Goal: Transaction & Acquisition: Download file/media

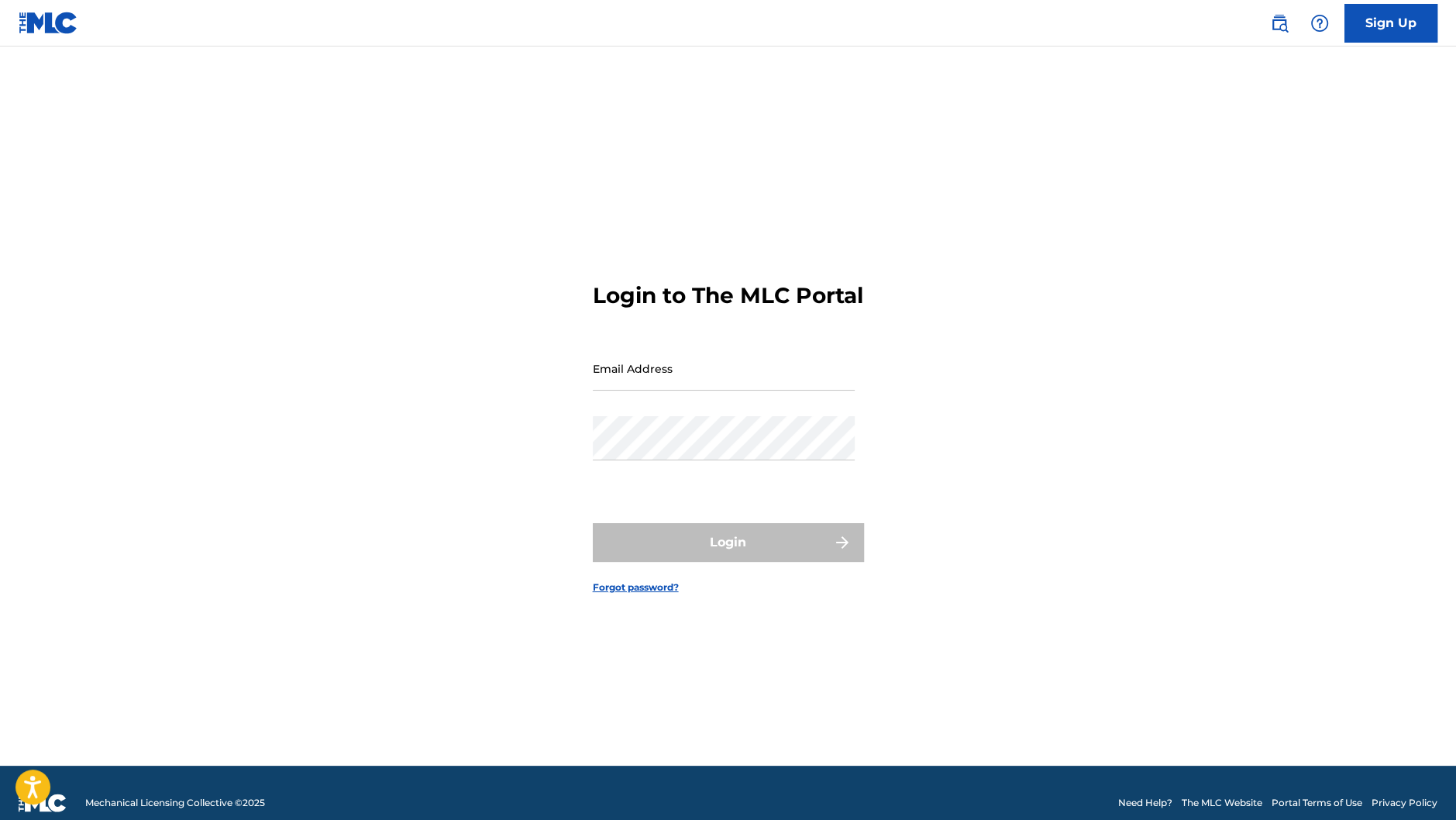
type input "[PERSON_NAME][EMAIL_ADDRESS][DOMAIN_NAME]"
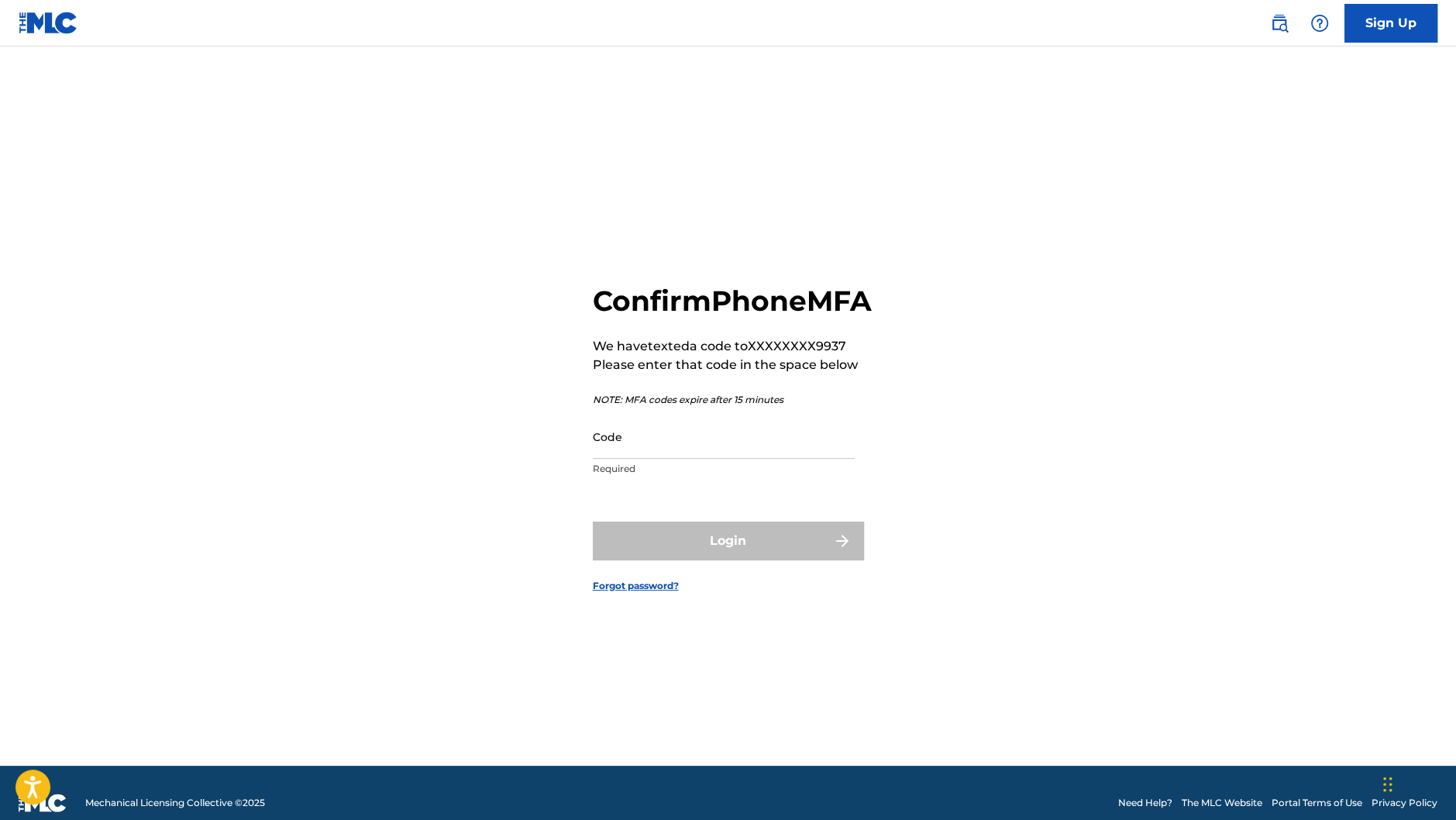
click at [730, 459] on input "Code" at bounding box center [724, 436] width 262 height 45
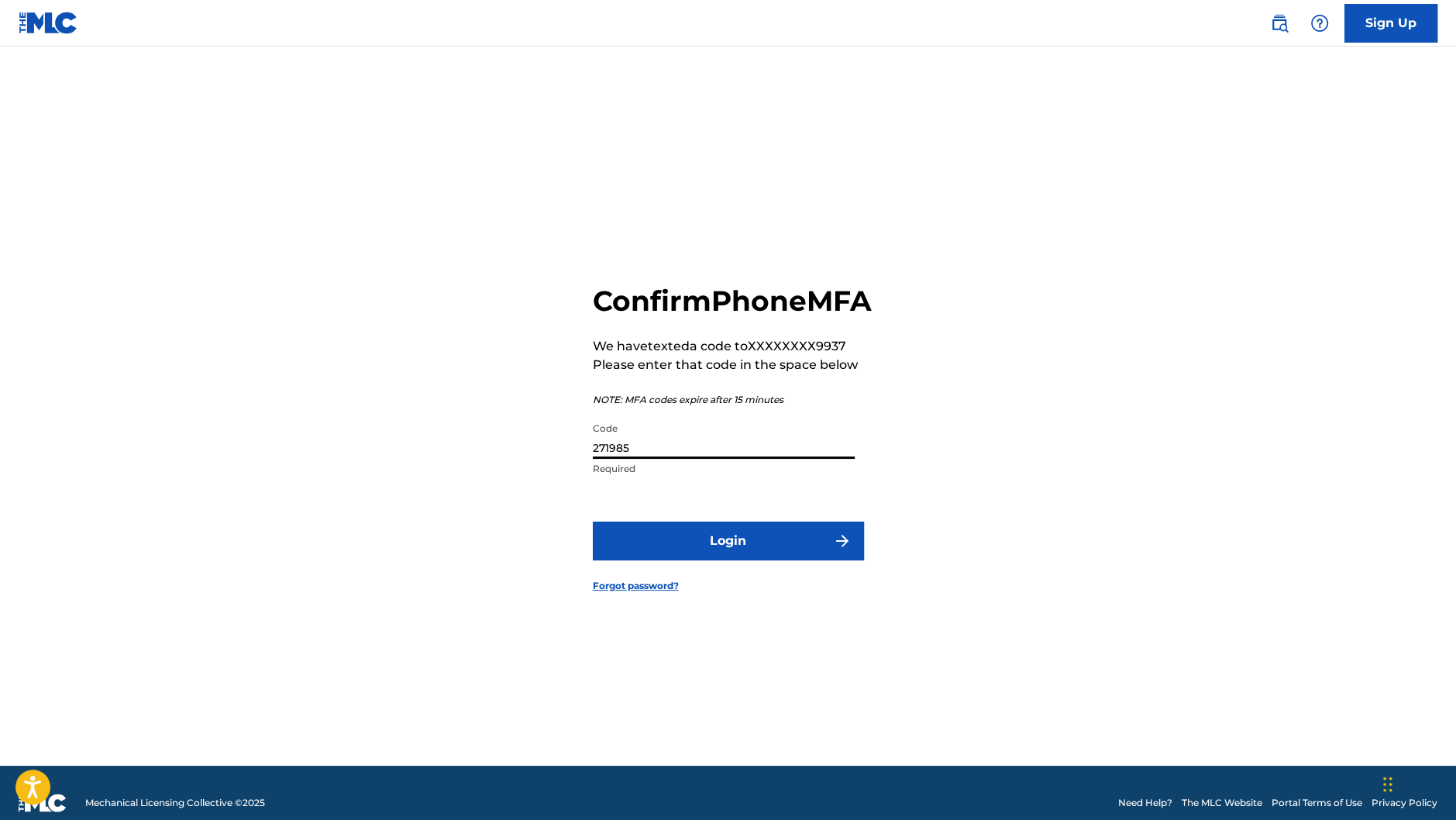
type input "271985"
click at [654, 560] on button "Login" at bounding box center [728, 541] width 271 height 39
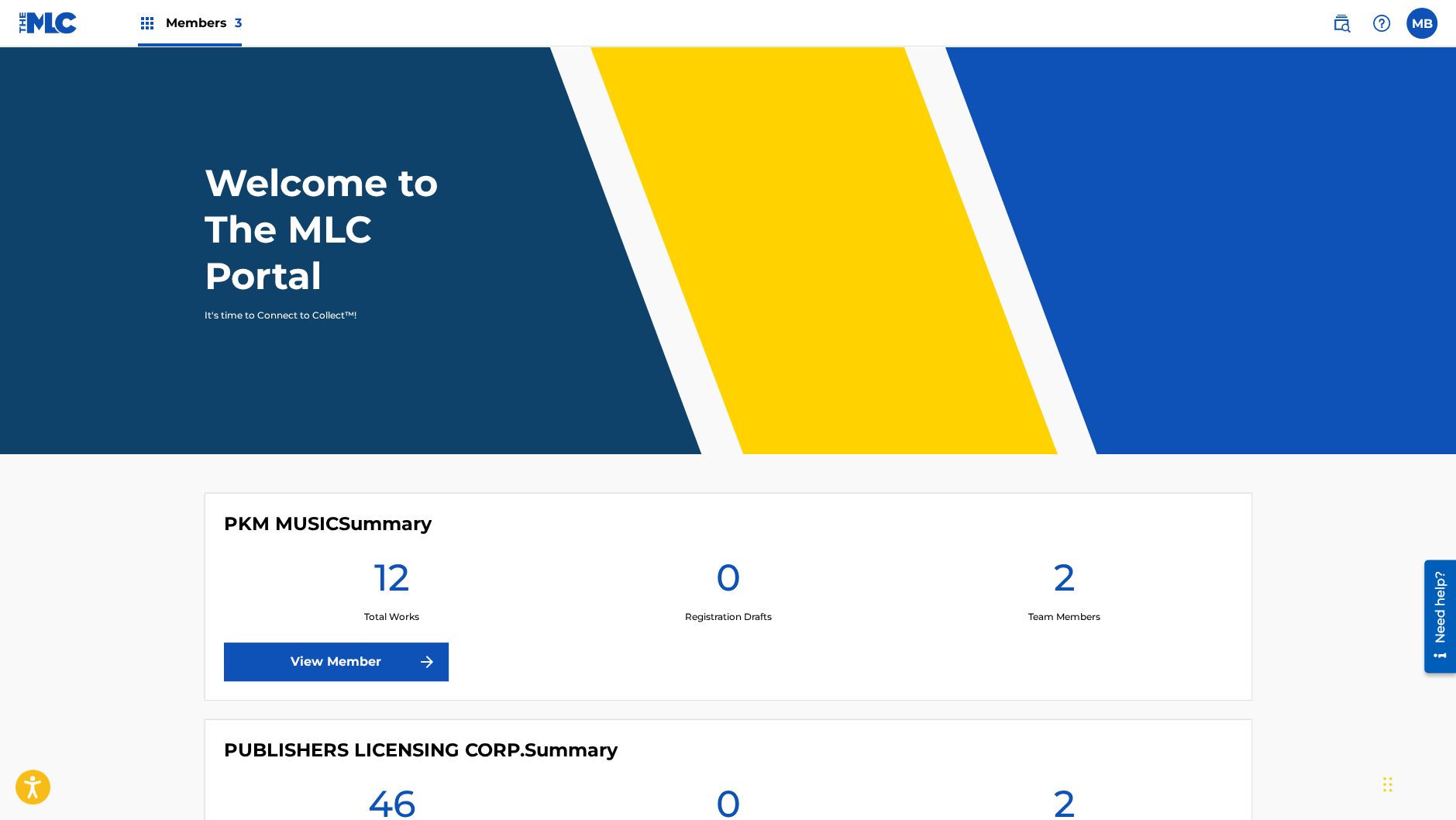
click at [209, 24] on span "Members 3" at bounding box center [203, 23] width 76 height 18
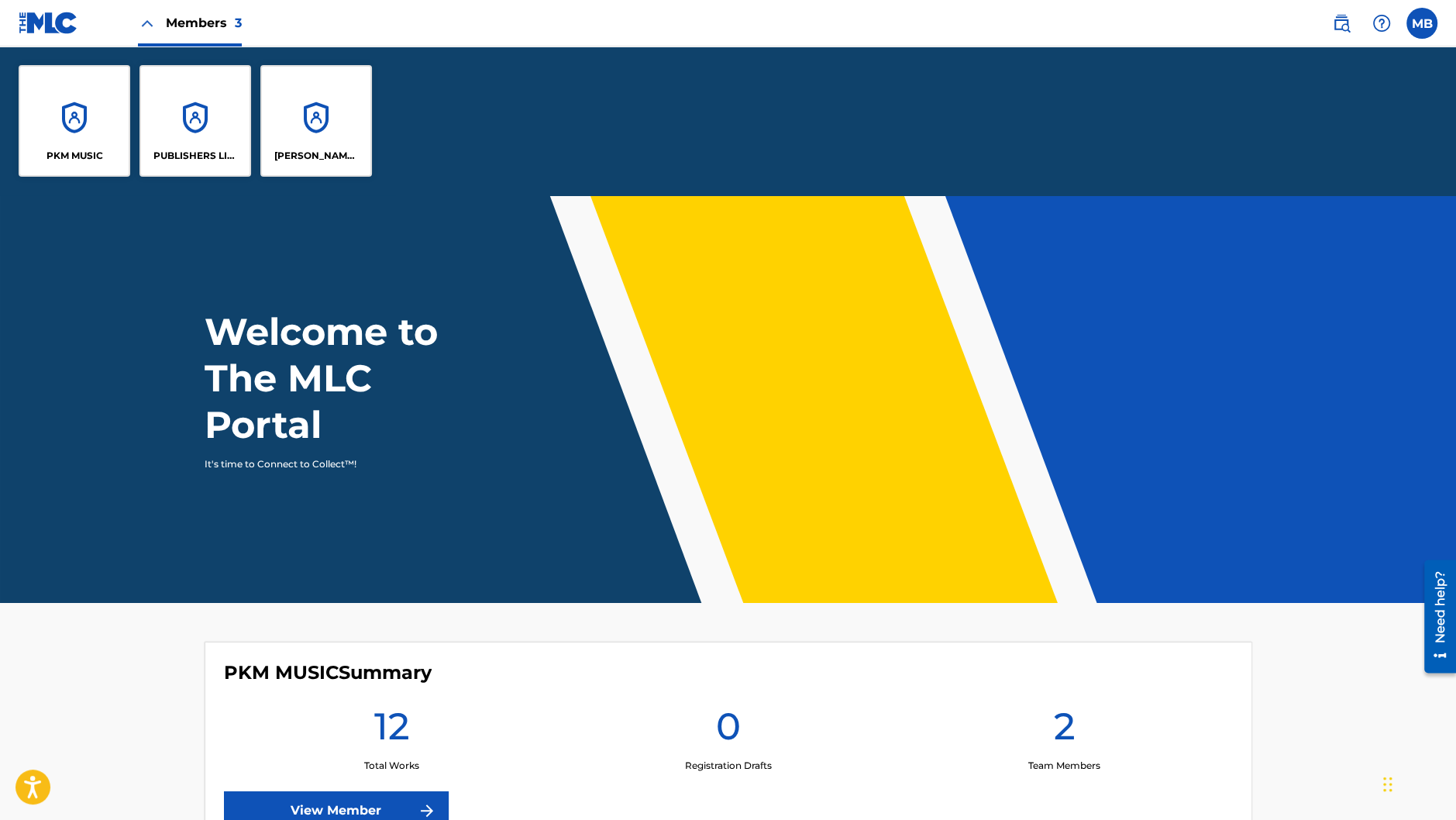
click at [341, 155] on p "[PERSON_NAME] BAY MUSIC" at bounding box center [316, 155] width 85 height 14
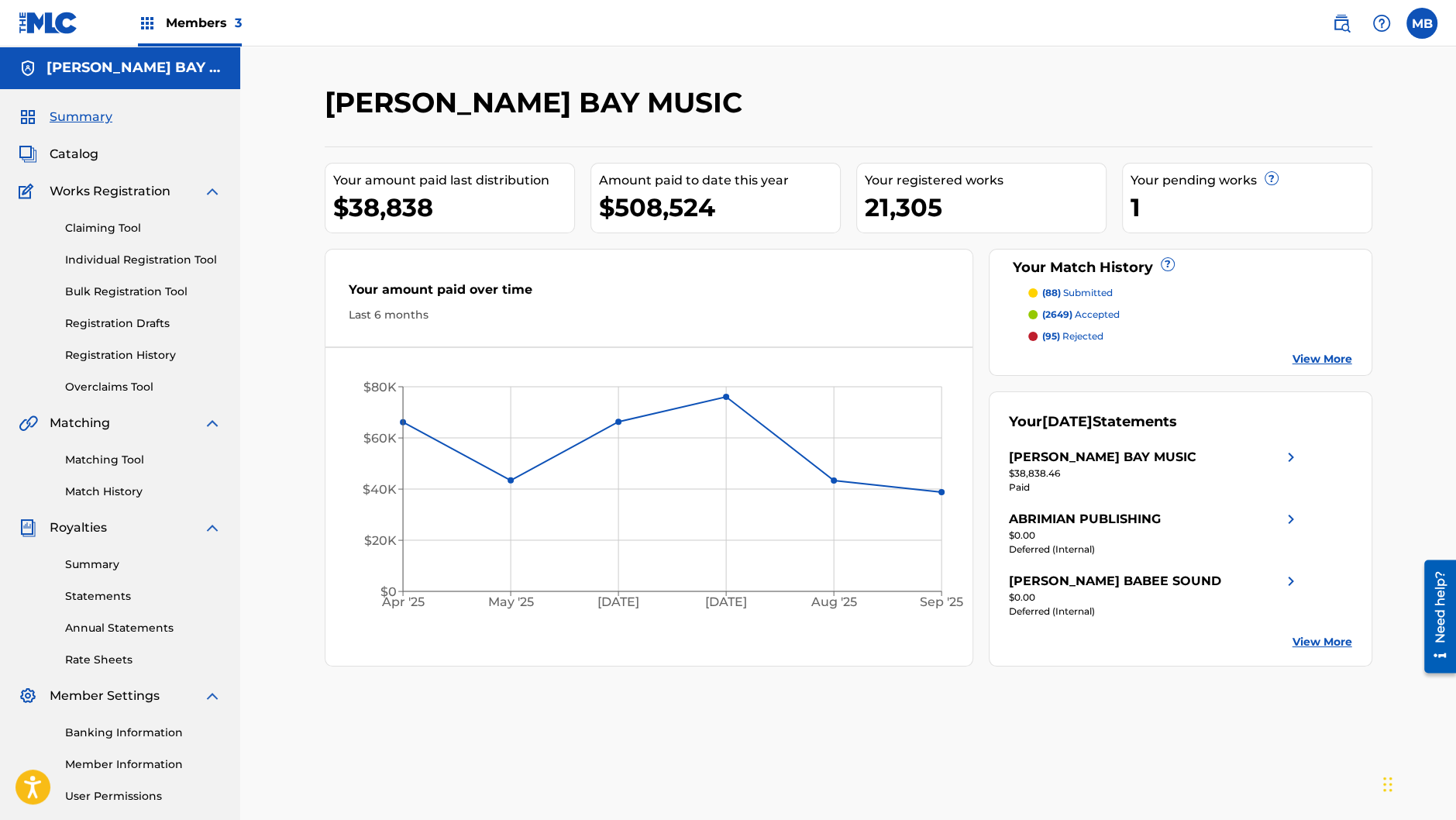
click at [77, 606] on div "Summary Statements Annual Statements Rate Sheets" at bounding box center [119, 603] width 203 height 131
click at [108, 596] on link "Statements" at bounding box center [143, 597] width 157 height 16
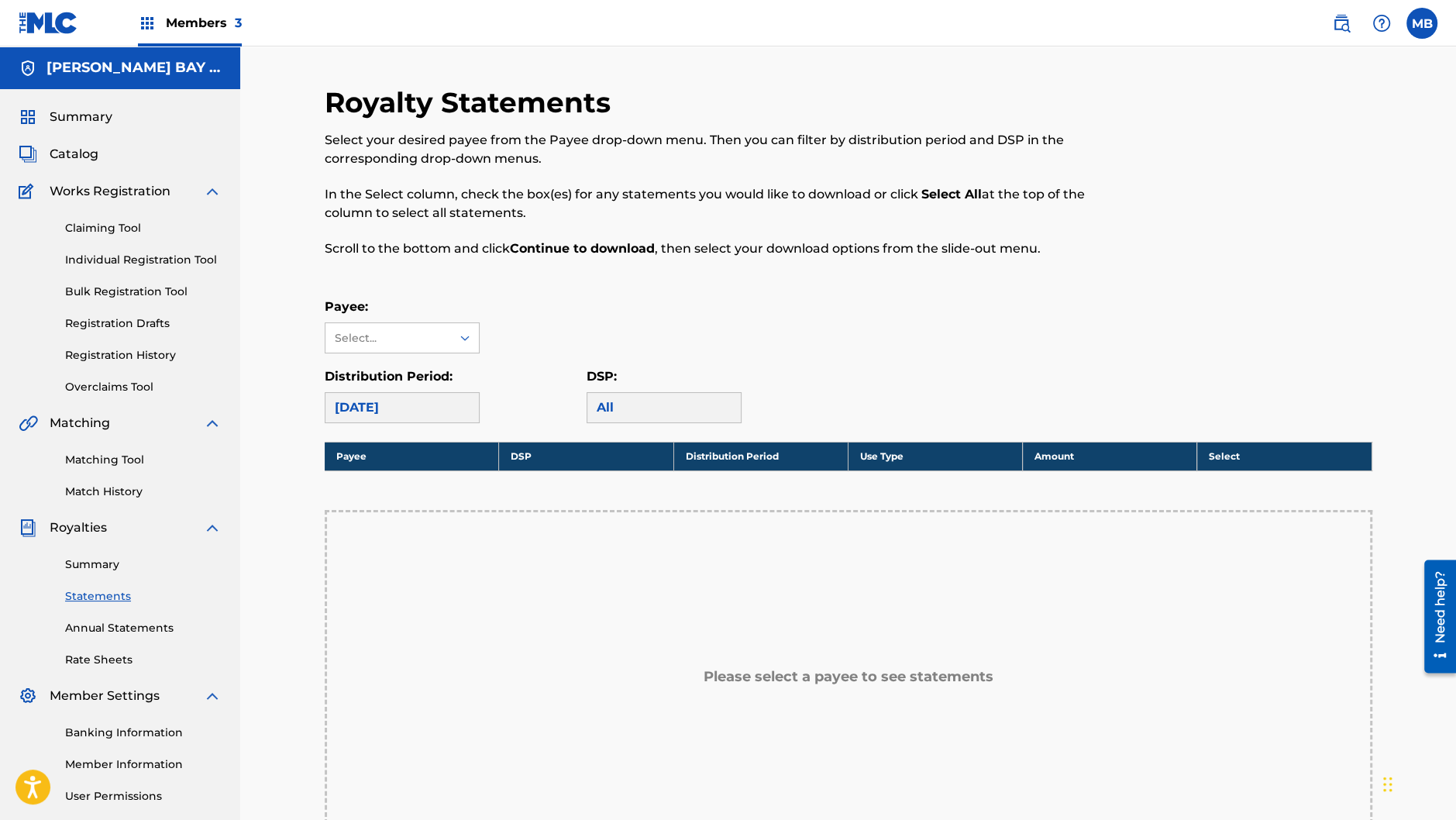
scroll to position [134, 0]
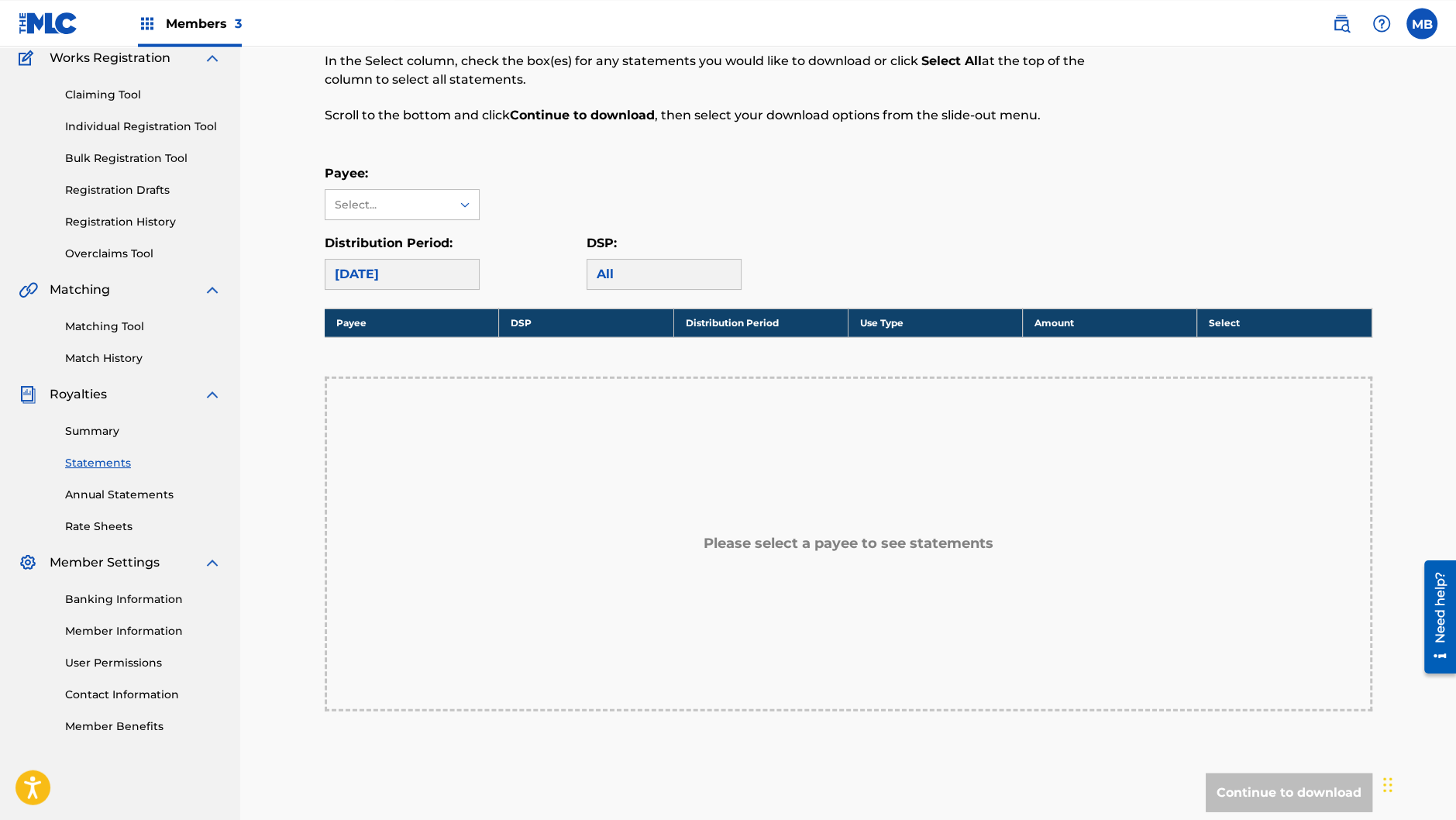
click at [350, 745] on div "Royalty Statements Select your desired payee from the Payee drop-down menu. The…" at bounding box center [849, 412] width 1047 height 923
click at [467, 202] on icon at bounding box center [464, 203] width 15 height 15
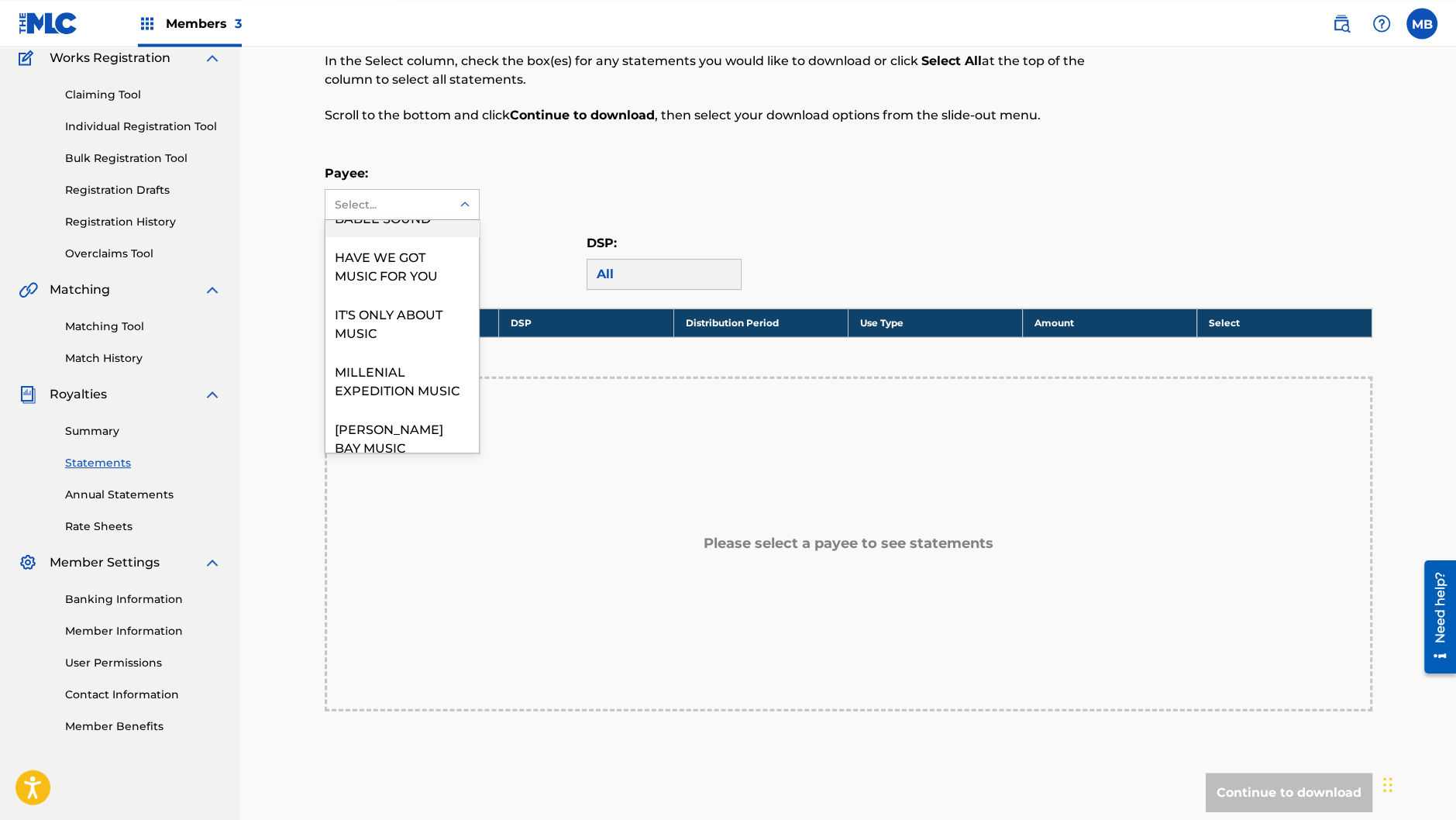
scroll to position [132, 0]
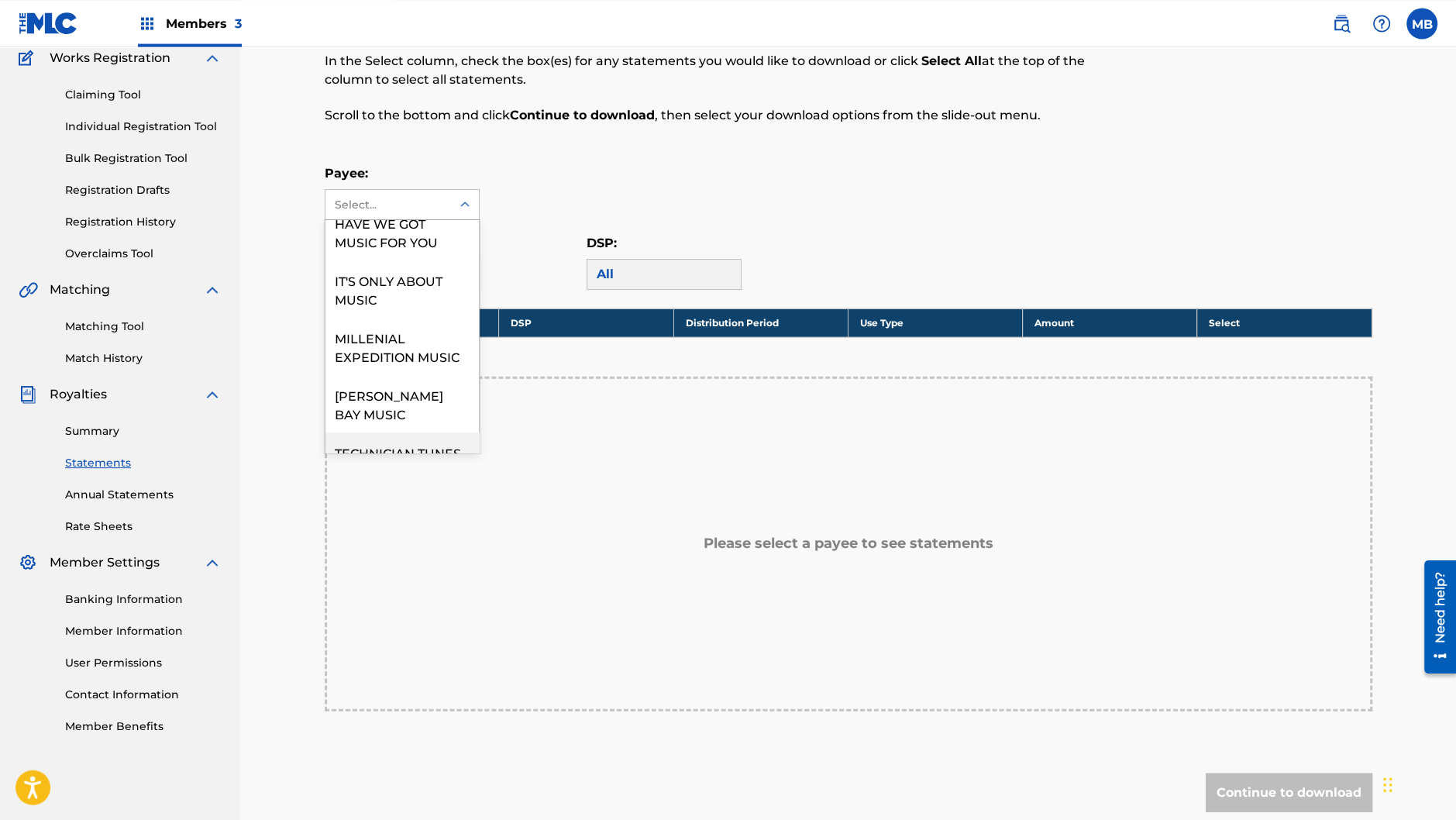
click at [430, 433] on div "TECHNICIAN TUNES" at bounding box center [402, 451] width 153 height 39
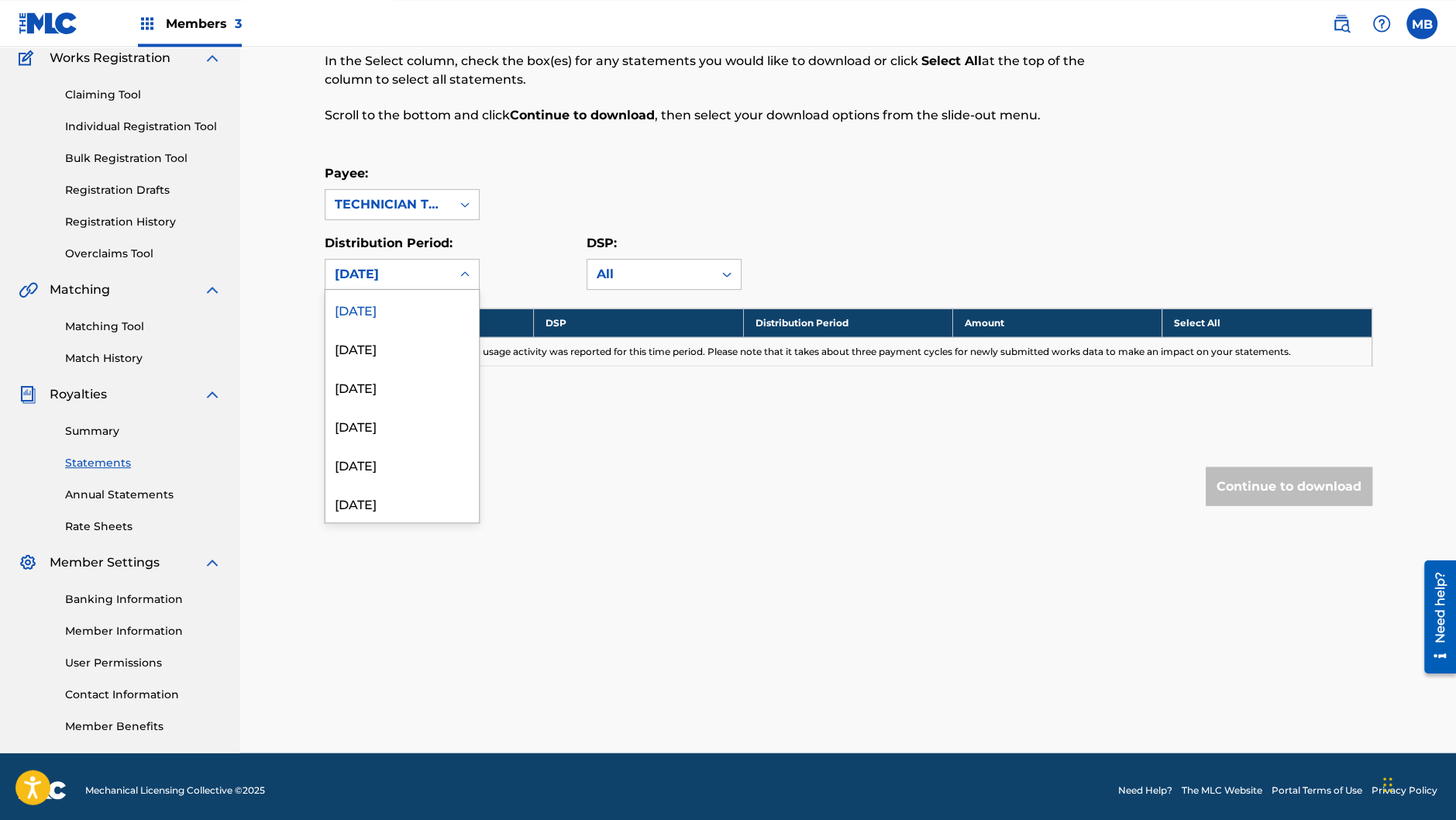
click at [458, 269] on icon at bounding box center [464, 273] width 15 height 15
click at [388, 502] on div "[DATE]" at bounding box center [402, 502] width 153 height 39
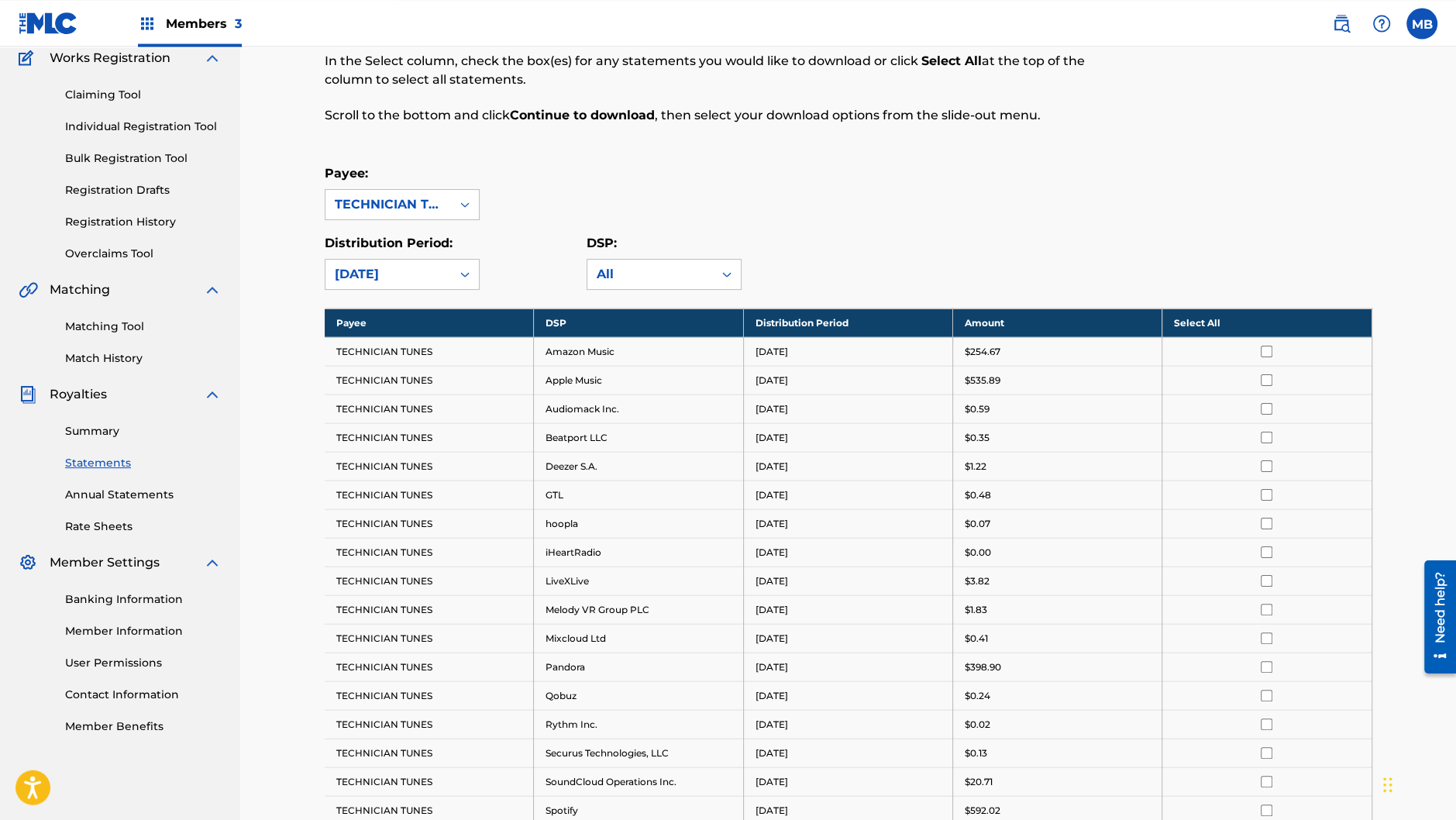
click at [1262, 317] on th "Select All" at bounding box center [1267, 322] width 209 height 28
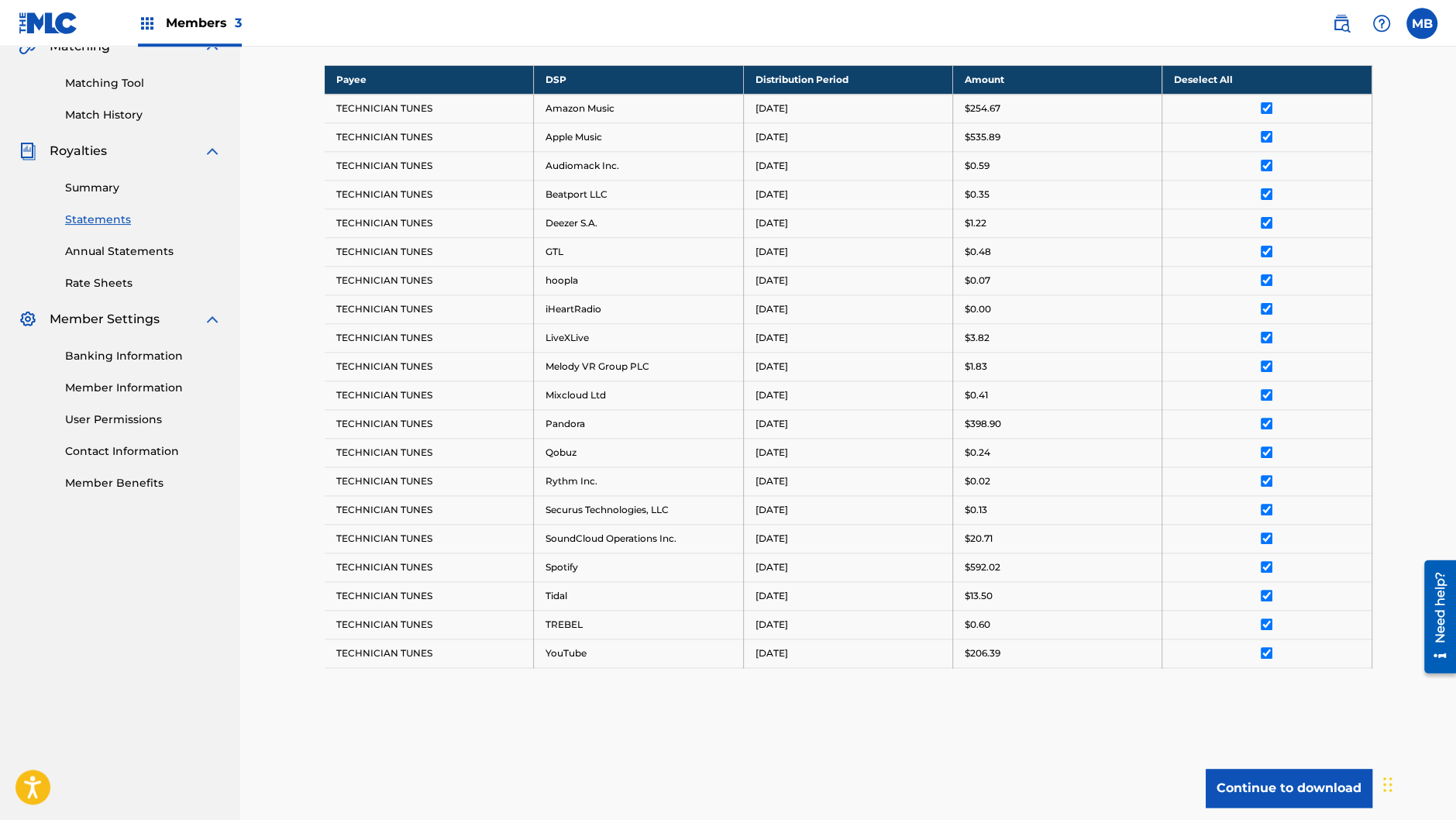
scroll to position [506, 0]
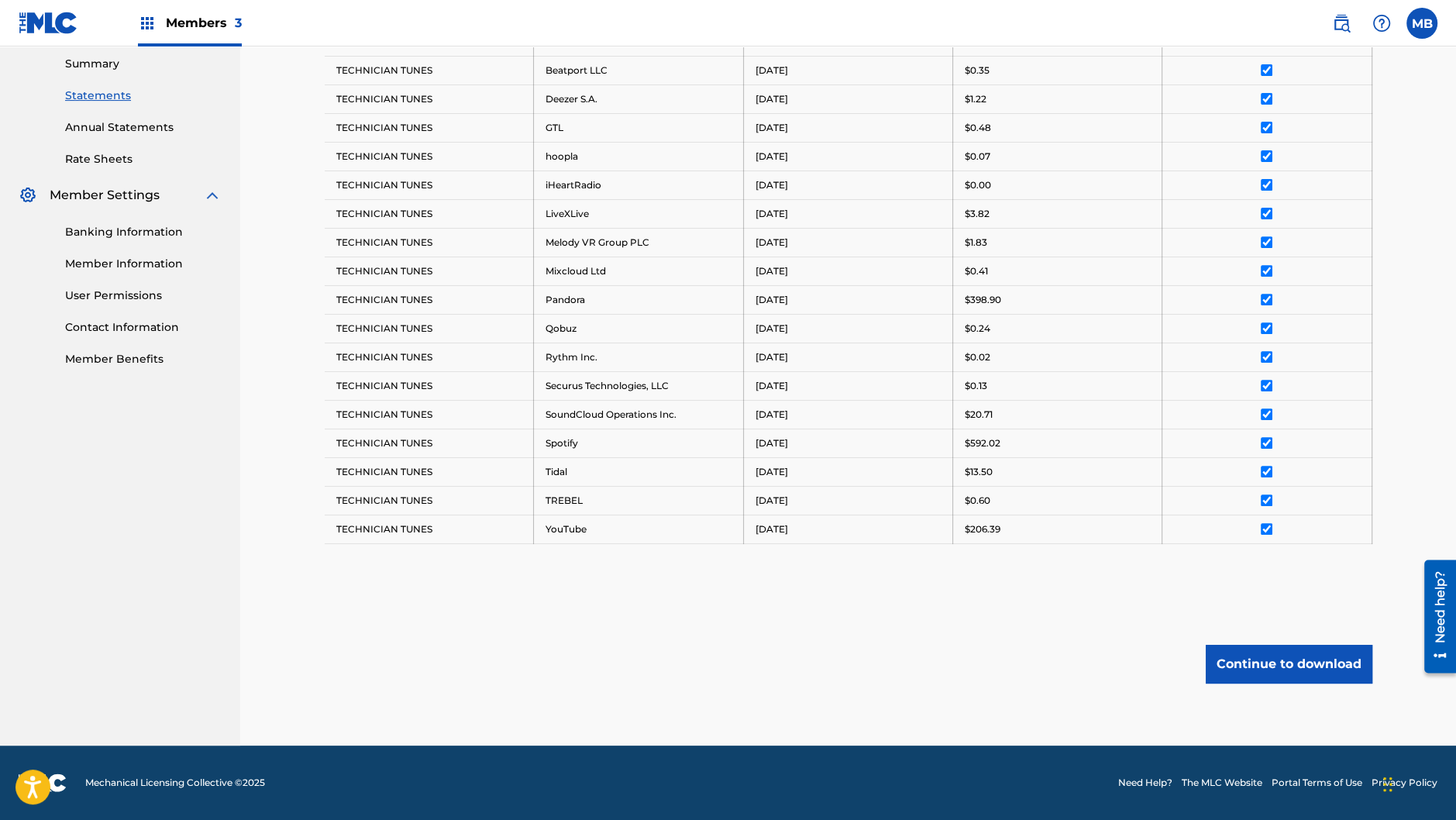
click at [1283, 671] on button "Continue to download" at bounding box center [1288, 664] width 167 height 39
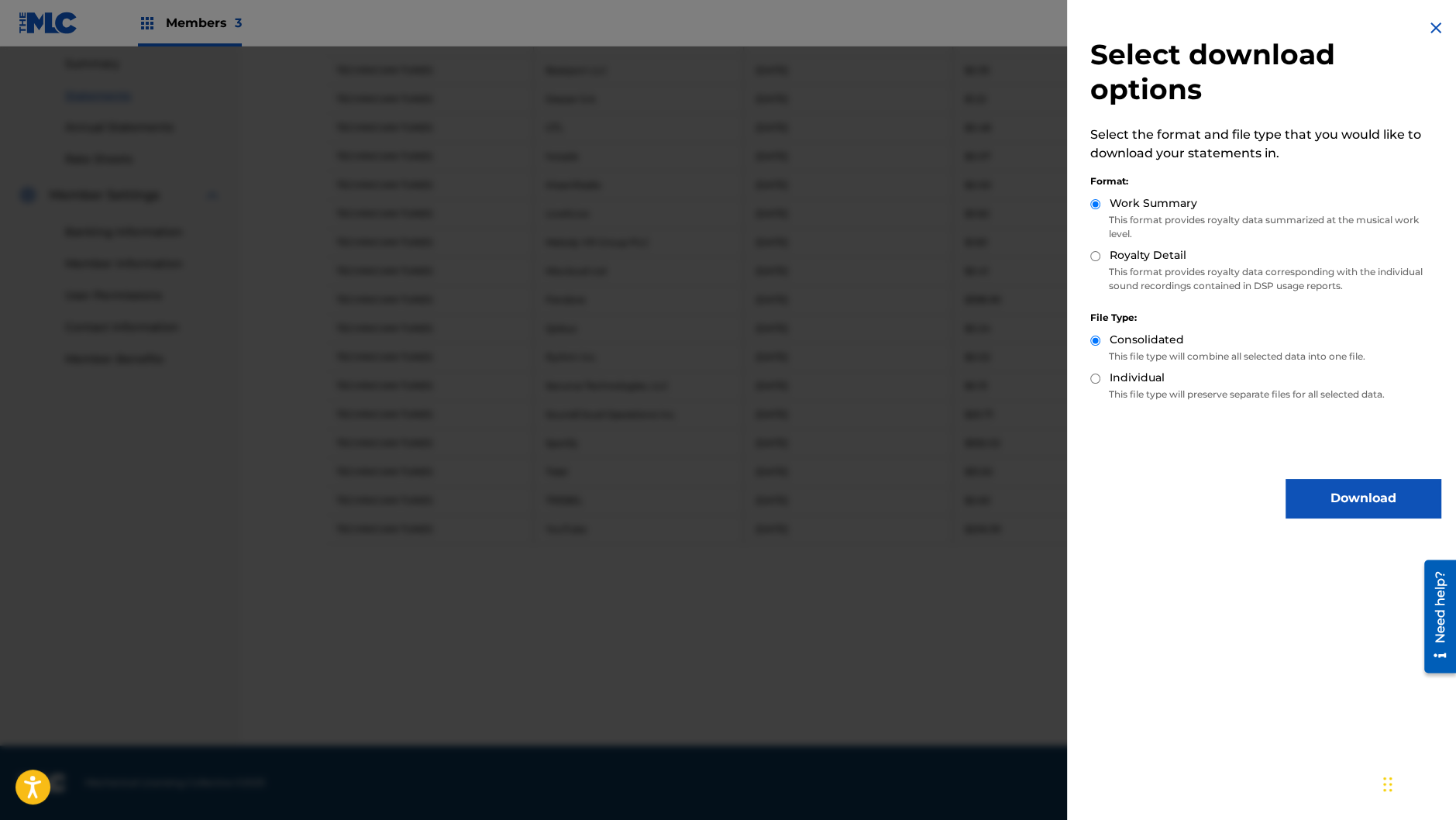
click at [1306, 511] on button "Download" at bounding box center [1363, 498] width 155 height 39
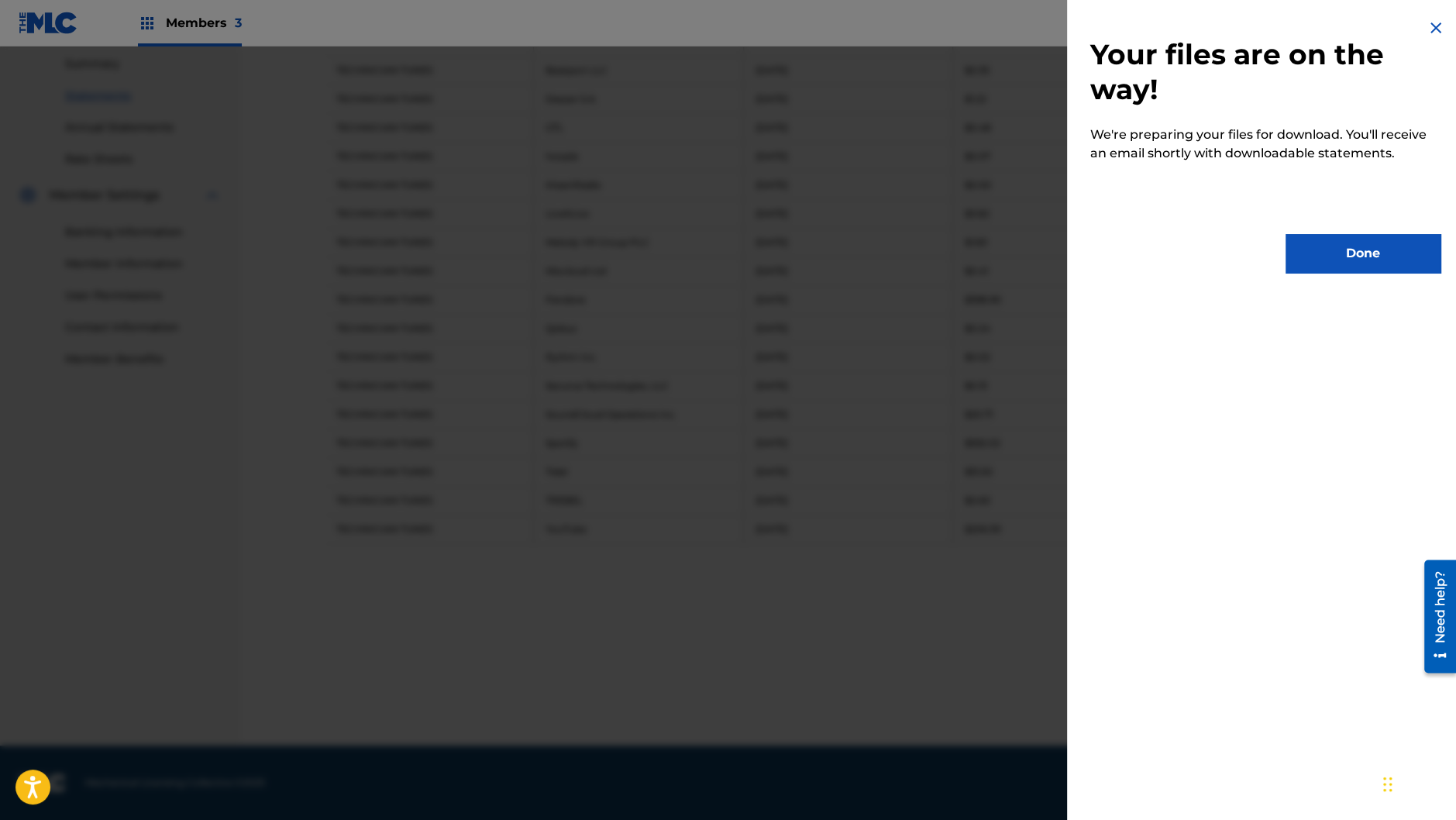
click at [1336, 262] on button "Done" at bounding box center [1363, 253] width 155 height 39
